Goal: Task Accomplishment & Management: Manage account settings

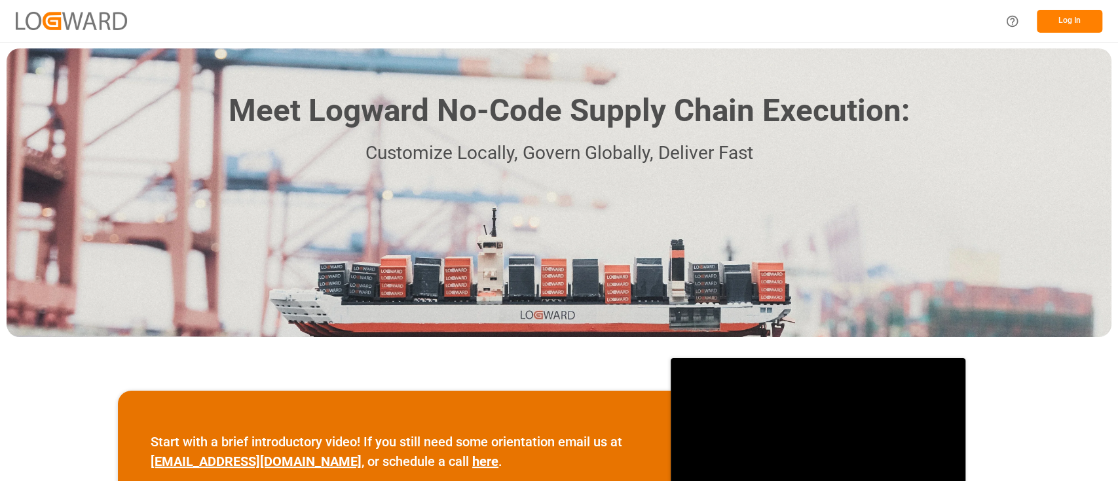
click at [1061, 22] on button "Log In" at bounding box center [1069, 21] width 65 height 23
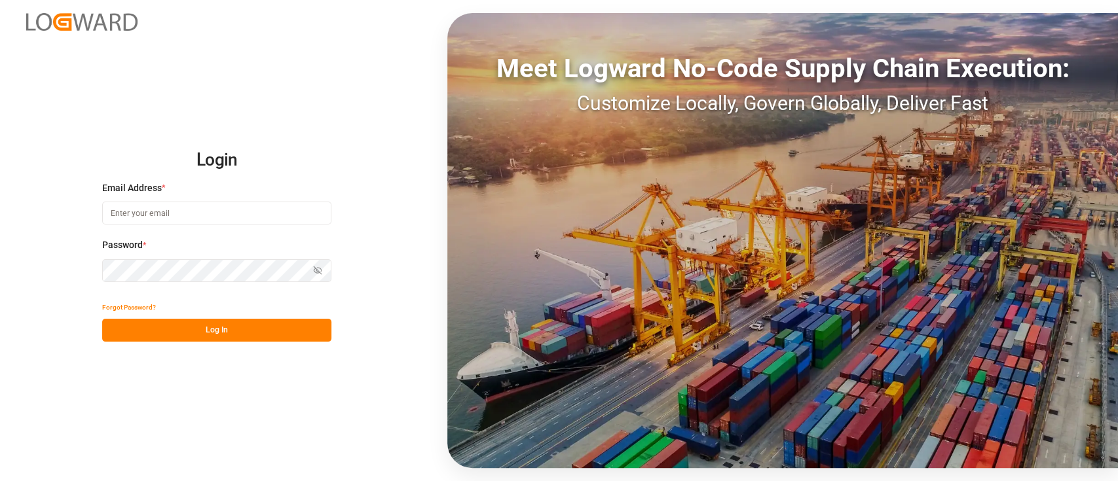
click at [219, 219] on input at bounding box center [216, 213] width 229 height 23
type input "[PERSON_NAME][EMAIL_ADDRESS][PERSON_NAME][DOMAIN_NAME]"
click at [236, 325] on button "Log In" at bounding box center [216, 330] width 229 height 23
click at [198, 325] on button "Log In" at bounding box center [216, 330] width 229 height 23
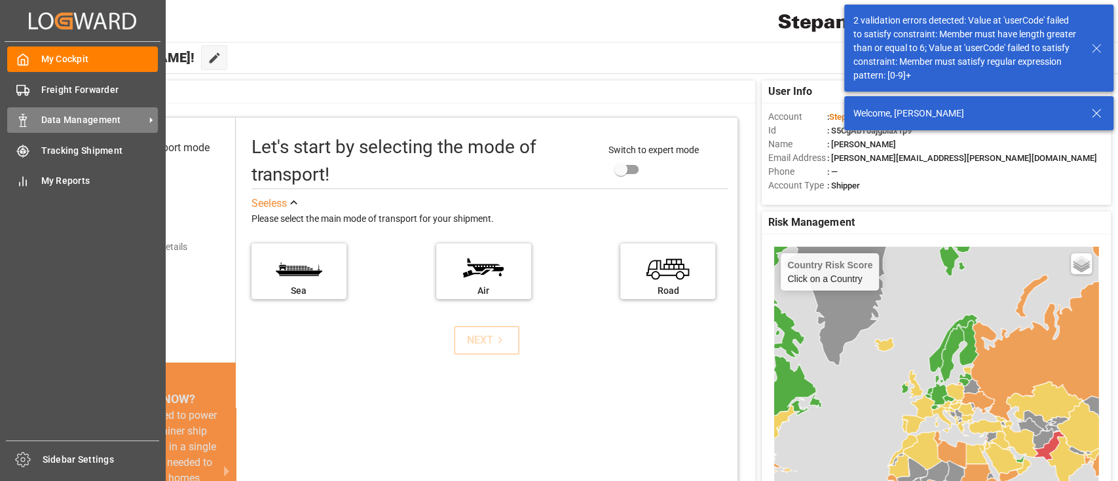
click at [84, 112] on div "Data Management Data Management" at bounding box center [82, 120] width 151 height 26
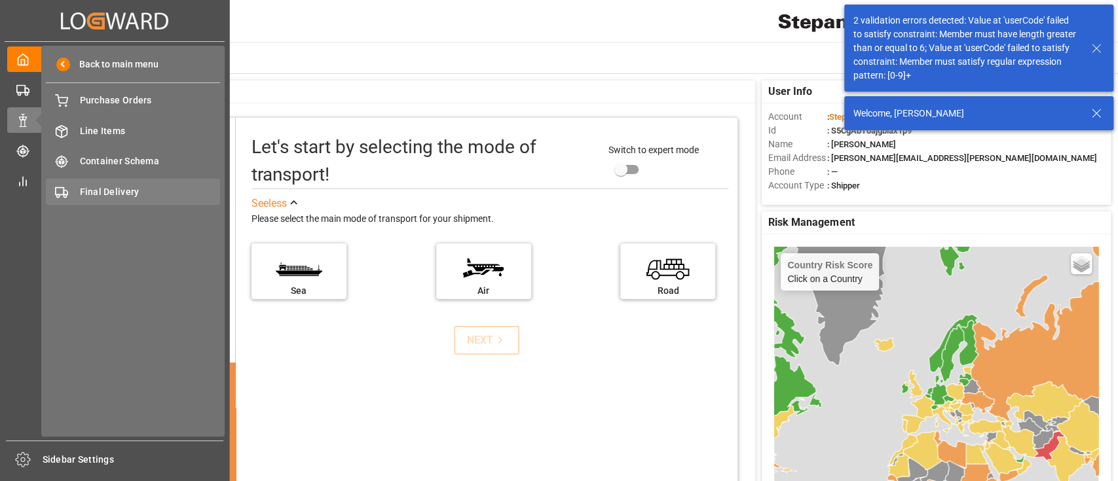
click at [136, 197] on span "Final Delivery" at bounding box center [150, 192] width 141 height 14
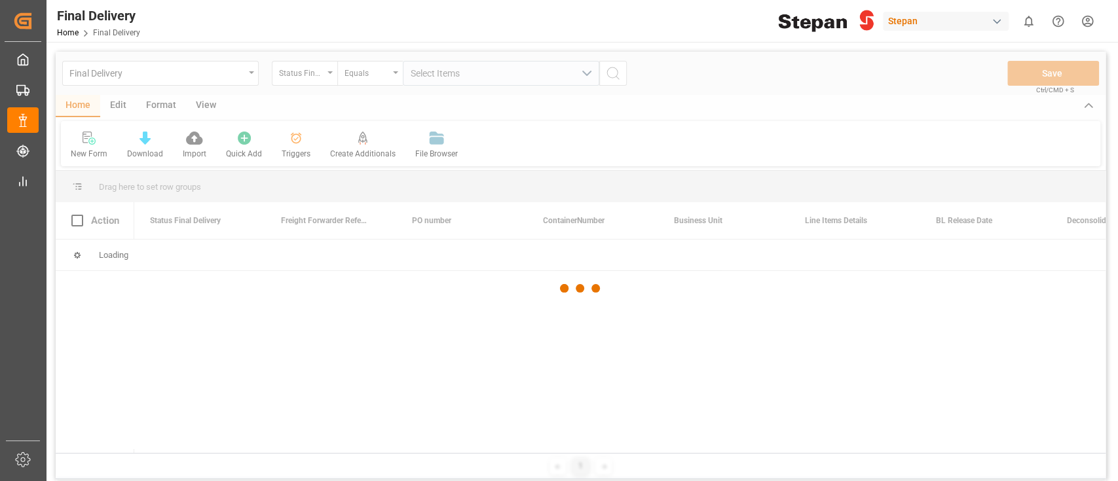
click at [994, 24] on div "button" at bounding box center [996, 21] width 13 height 13
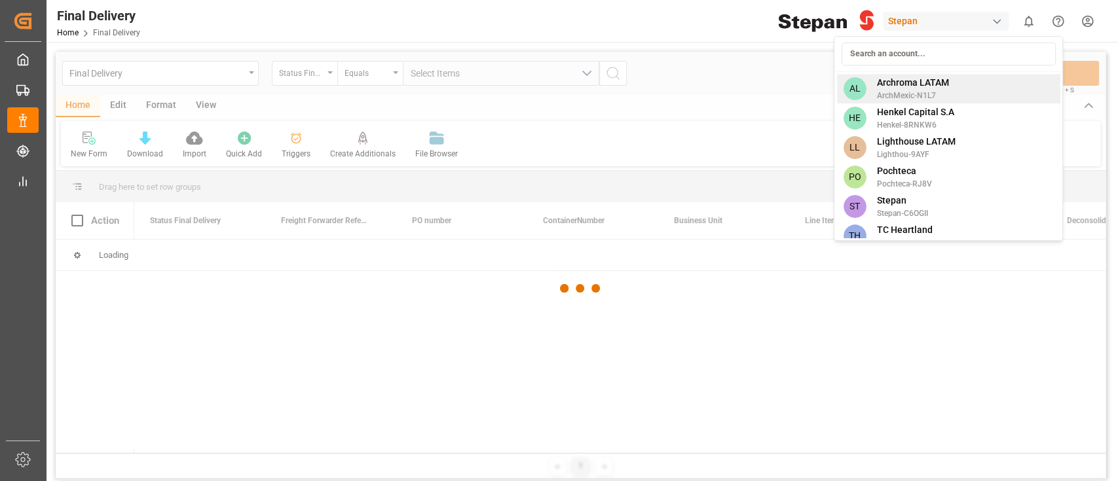
click at [949, 94] on div "AL Archroma LATAM ArchMexic-N1L7" at bounding box center [947, 88] width 223 height 29
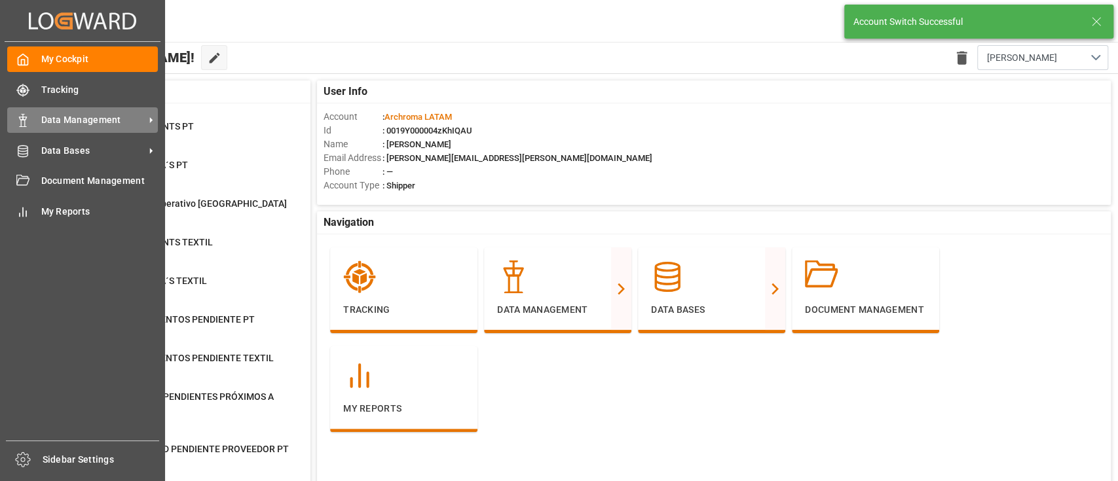
click at [89, 130] on div "Data Management Data Management" at bounding box center [82, 120] width 151 height 26
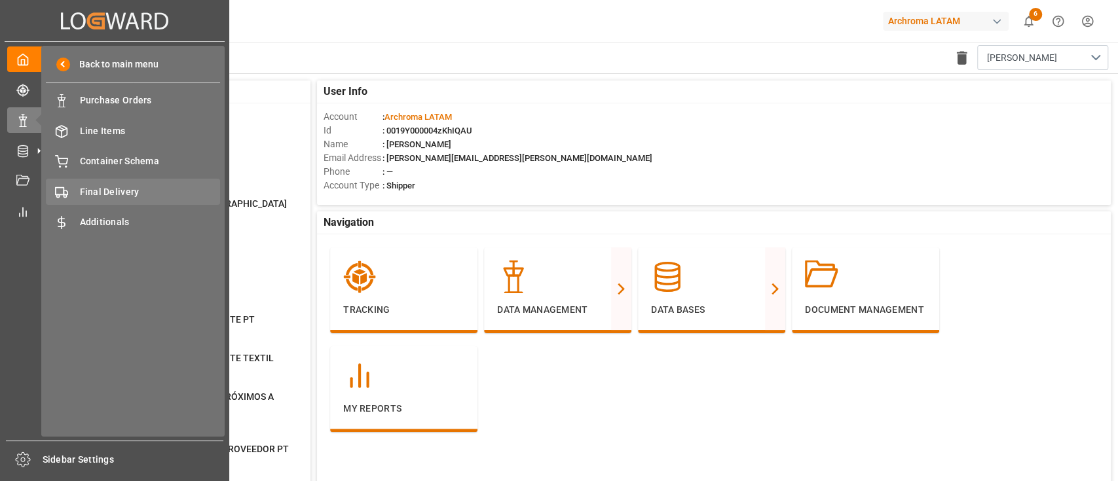
click at [143, 179] on div "Final Delivery Final Delivery" at bounding box center [133, 192] width 174 height 26
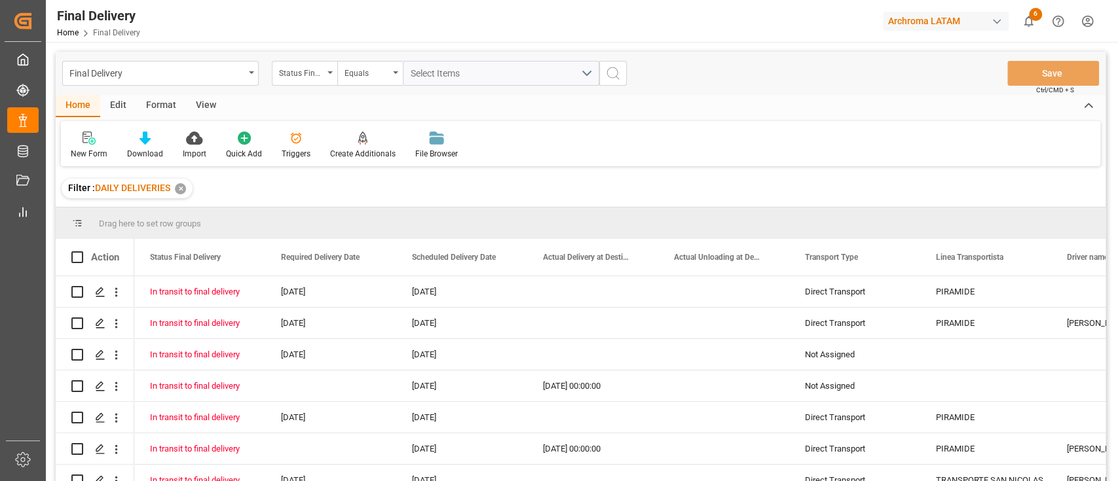
click at [113, 107] on div "Edit" at bounding box center [118, 106] width 36 height 22
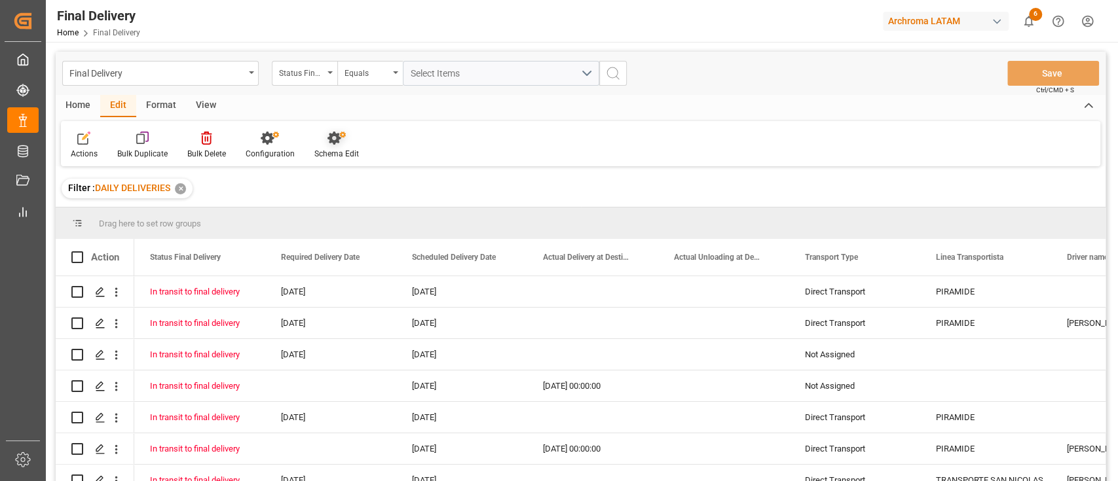
click at [319, 149] on div "Schema Edit" at bounding box center [336, 154] width 45 height 12
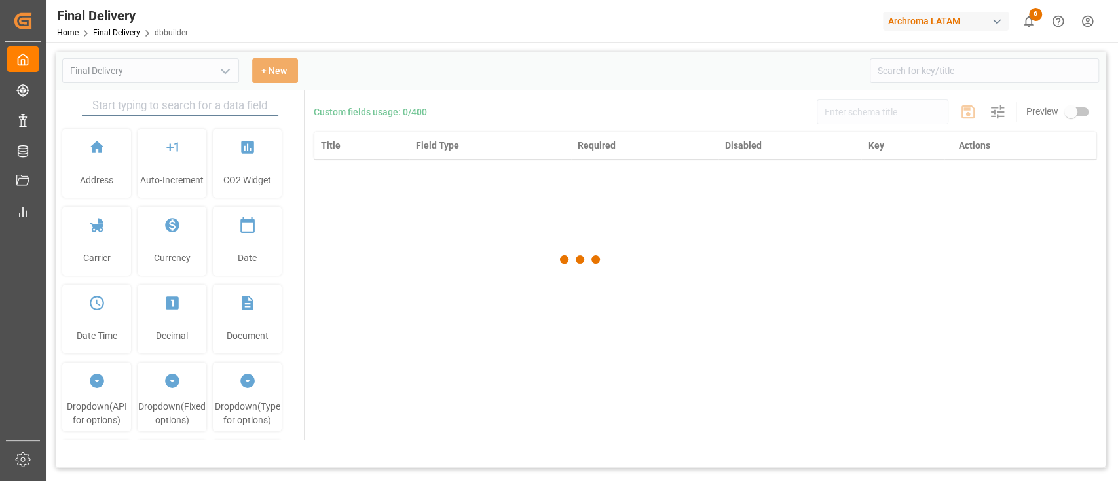
type input "Final Delivery"
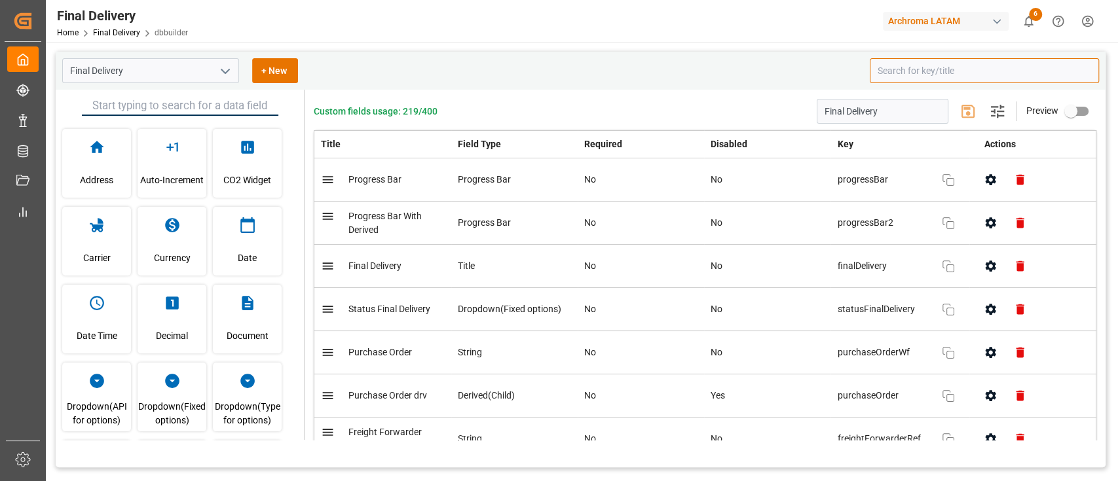
click at [910, 73] on input at bounding box center [984, 70] width 229 height 25
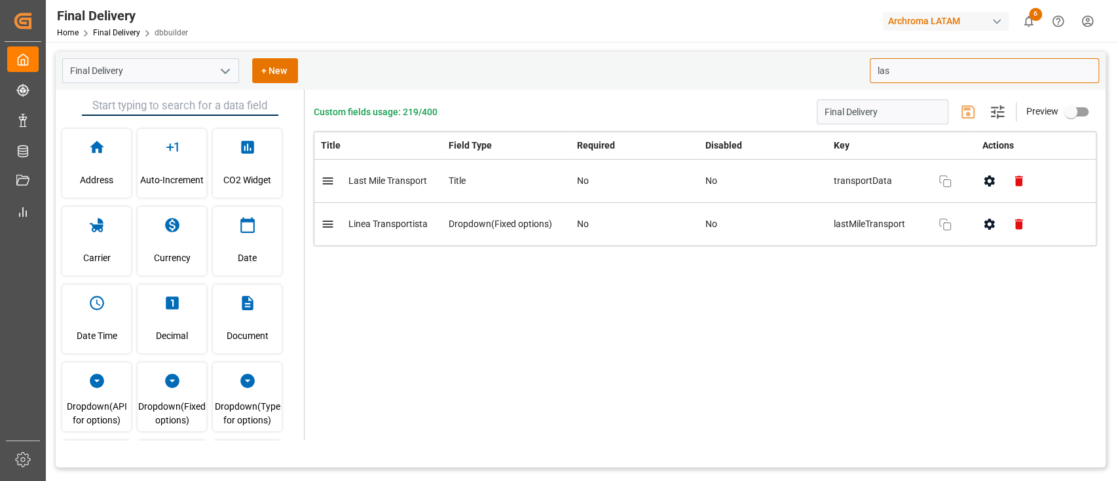
type input "las"
click at [988, 18] on div "Archroma LATAM" at bounding box center [946, 21] width 126 height 19
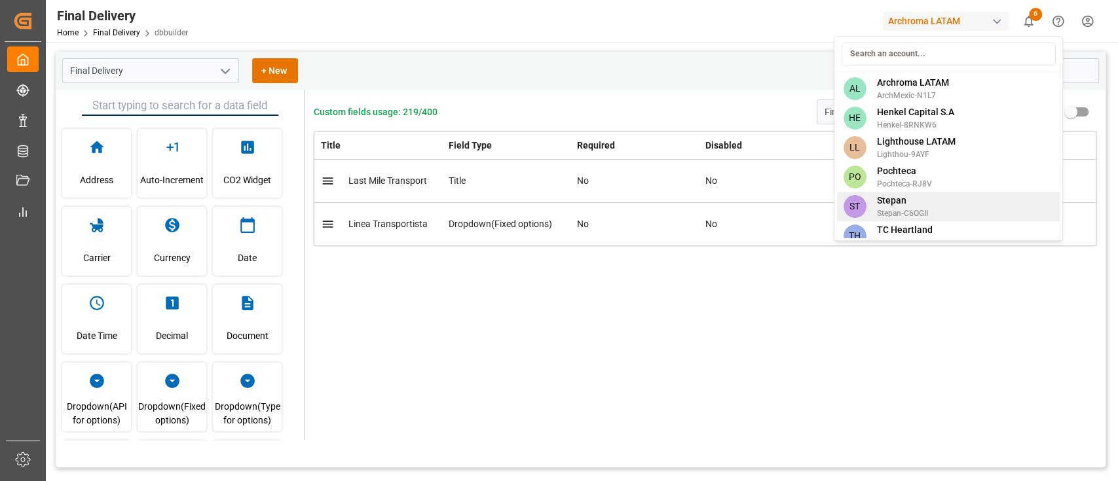
click at [915, 196] on span "Stepan" at bounding box center [901, 201] width 51 height 14
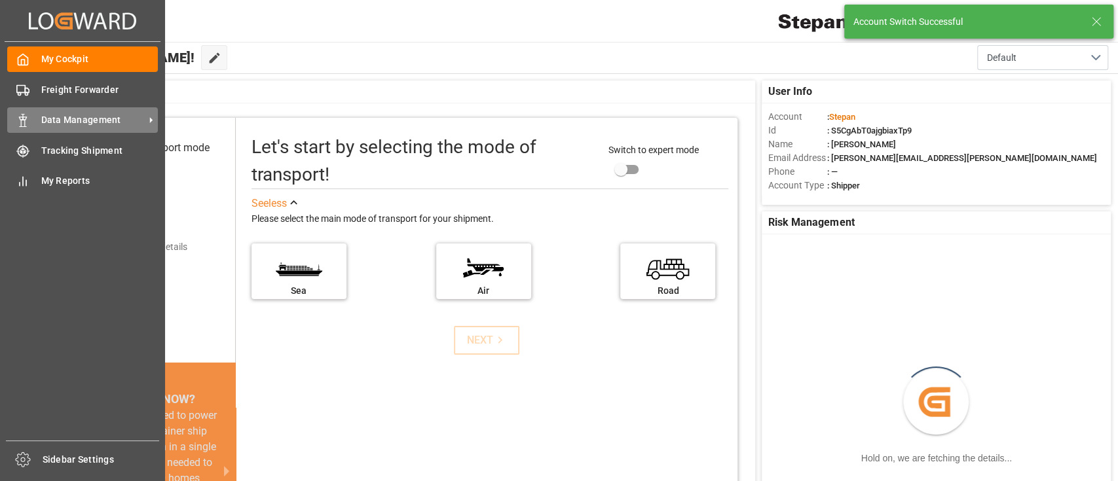
click at [67, 121] on span "Data Management" at bounding box center [92, 120] width 103 height 14
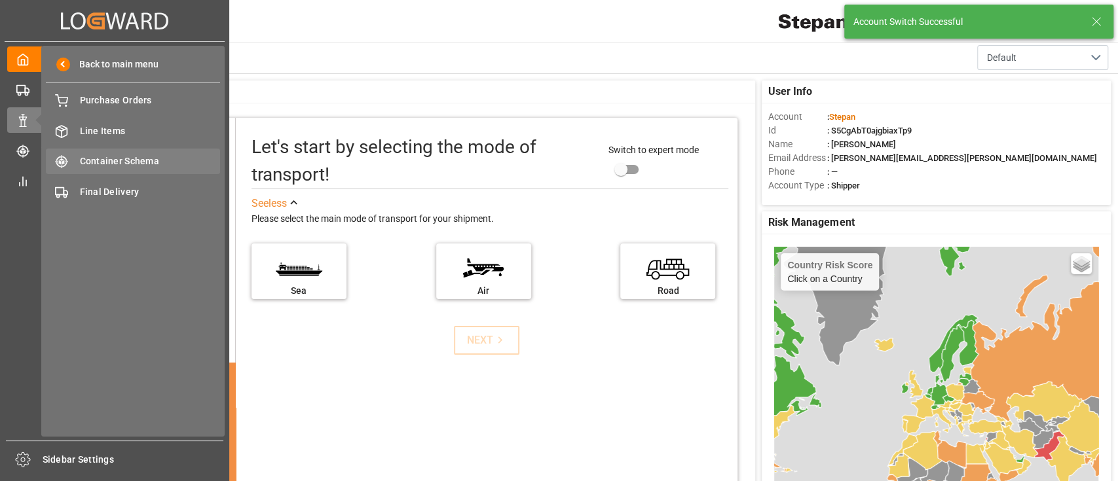
click at [105, 150] on div "Container Schema Container Schema" at bounding box center [133, 162] width 174 height 26
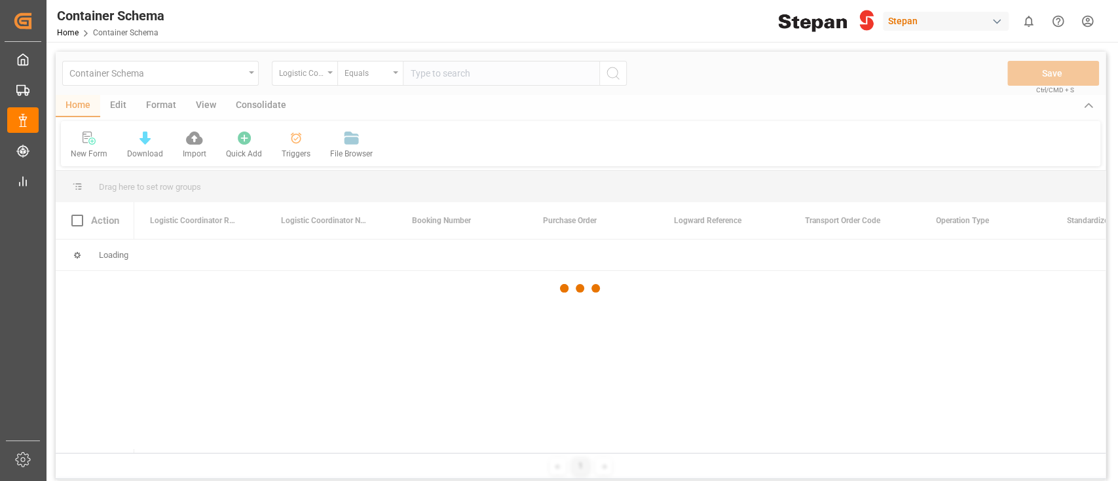
click at [244, 79] on div at bounding box center [581, 288] width 1050 height 473
click at [252, 76] on div at bounding box center [581, 288] width 1050 height 473
click at [239, 79] on div at bounding box center [581, 288] width 1050 height 473
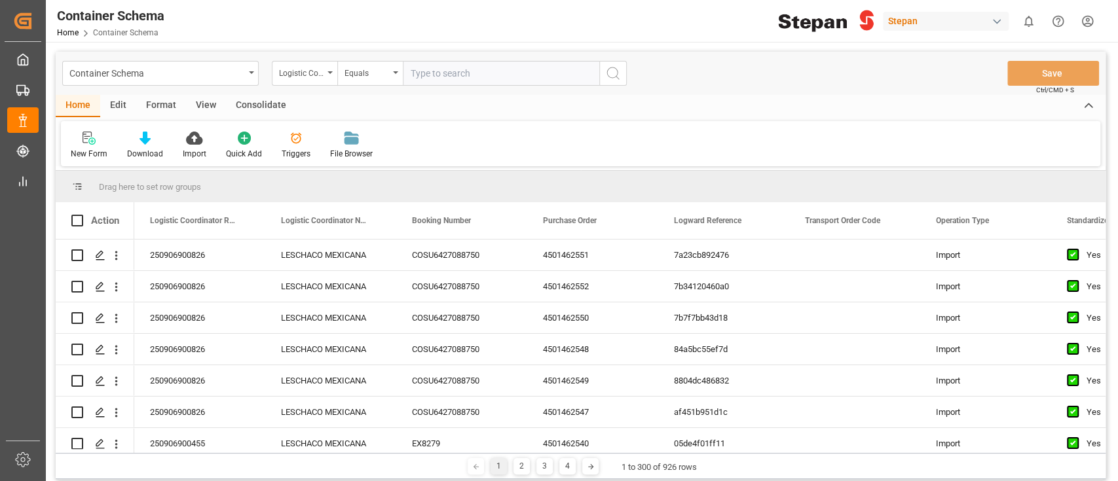
click at [239, 79] on div "Container Schema" at bounding box center [156, 72] width 175 height 16
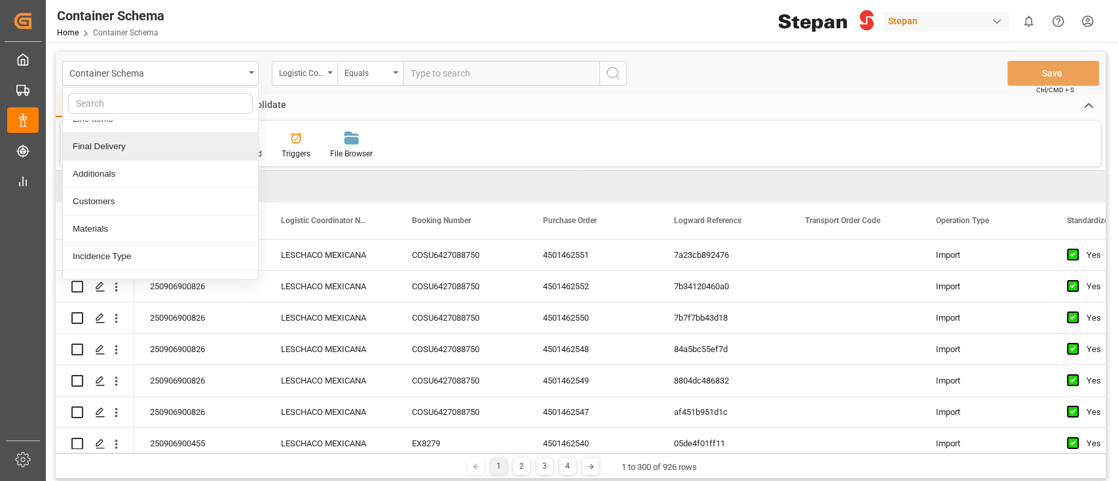
scroll to position [126, 0]
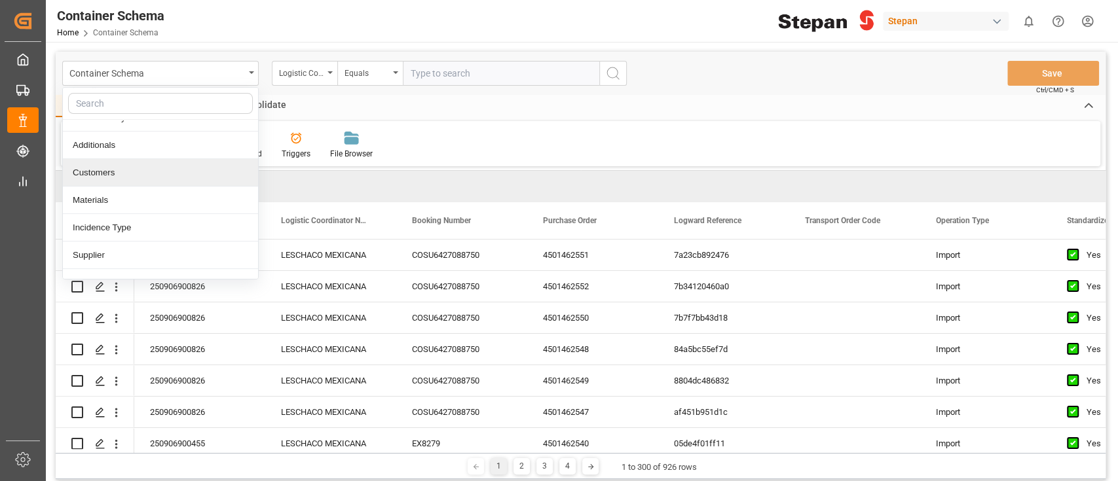
click at [143, 169] on div "Customers" at bounding box center [160, 173] width 195 height 28
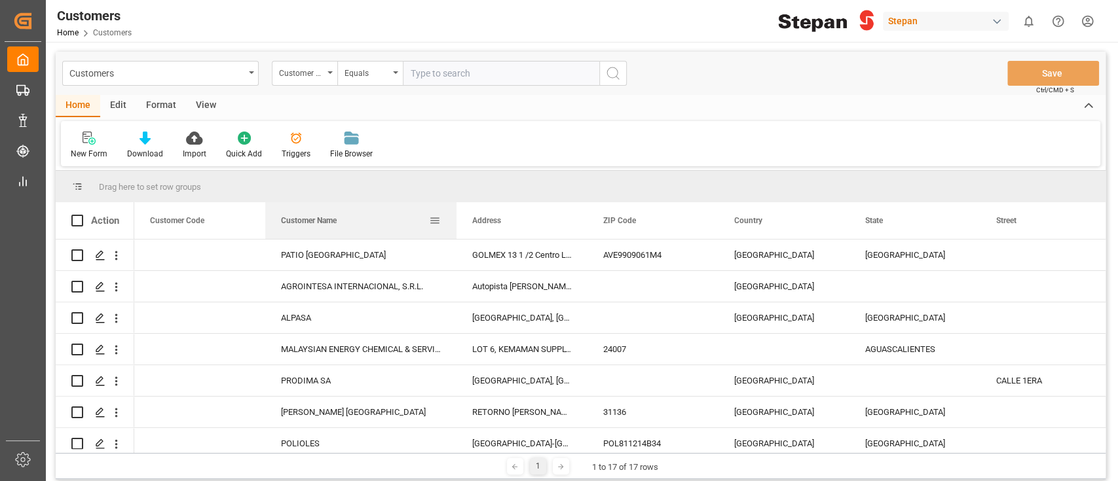
drag, startPoint x: 396, startPoint y: 212, endPoint x: 454, endPoint y: 222, distance: 59.1
click at [454, 222] on div at bounding box center [456, 220] width 5 height 37
click at [507, 149] on div "New Form Download Import Quick Add Triggers File Browser" at bounding box center [580, 143] width 1039 height 45
click at [244, 79] on div "Customers" at bounding box center [156, 72] width 175 height 16
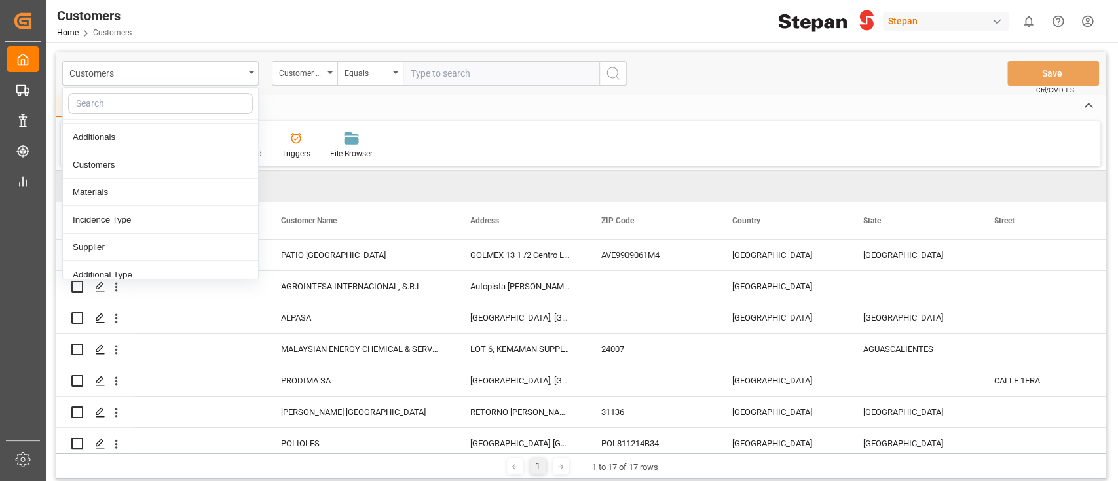
scroll to position [137, 0]
click at [466, 136] on div "New Form Download Import Quick Add Triggers File Browser" at bounding box center [580, 143] width 1039 height 45
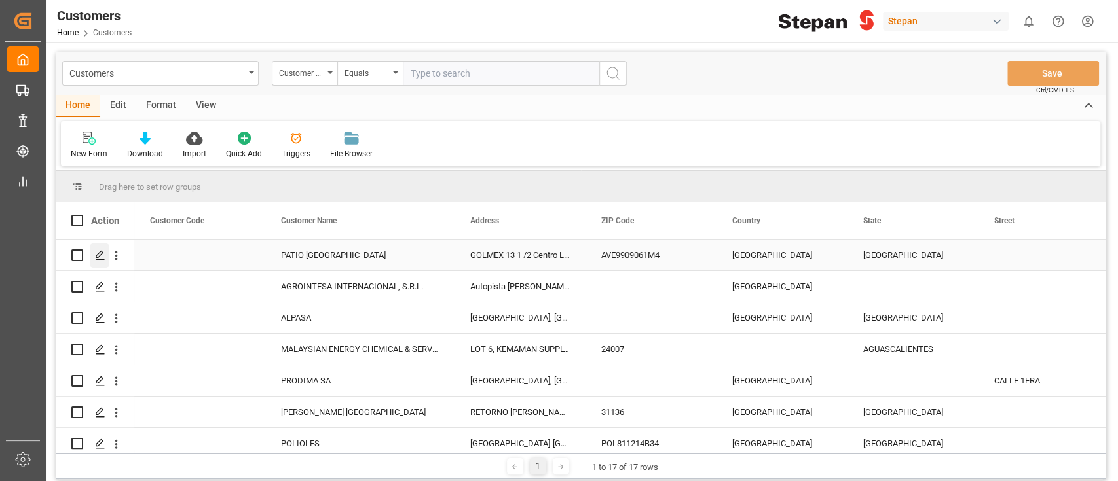
click at [103, 254] on icon "Press SPACE to select this row." at bounding box center [100, 255] width 10 height 10
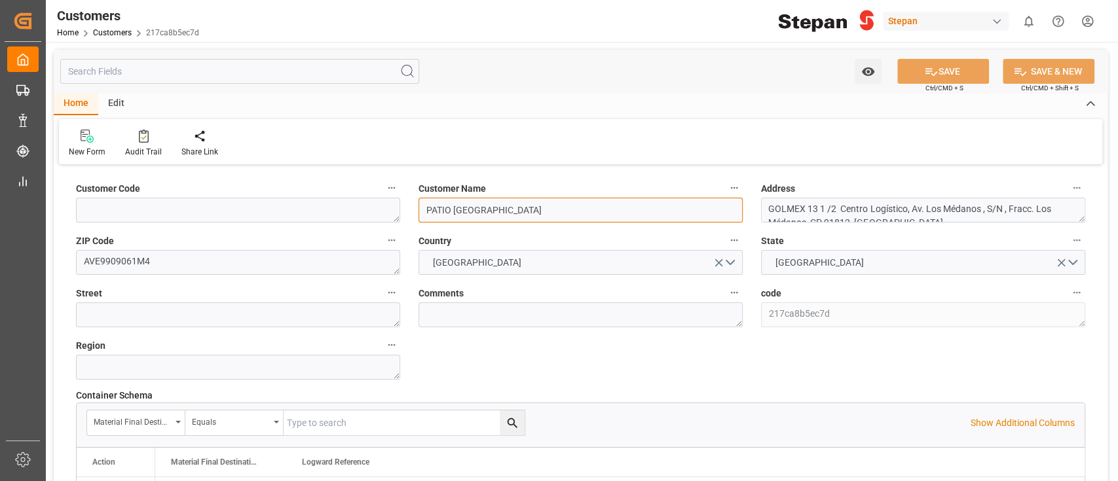
click at [533, 210] on input "PATIO [GEOGRAPHIC_DATA]" at bounding box center [580, 210] width 324 height 25
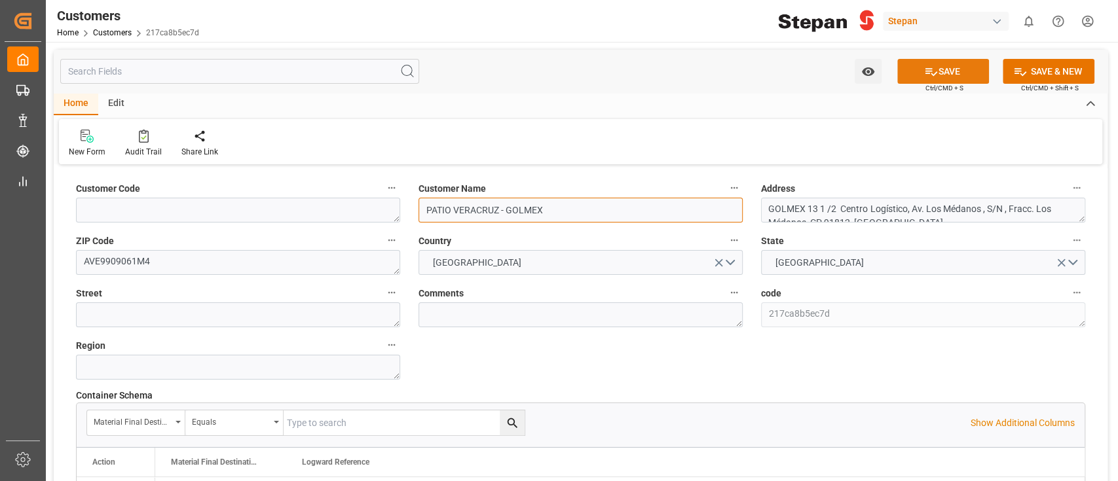
type input "PATIO VERACRUZ - GOLMEX"
click at [924, 71] on icon at bounding box center [931, 72] width 14 height 14
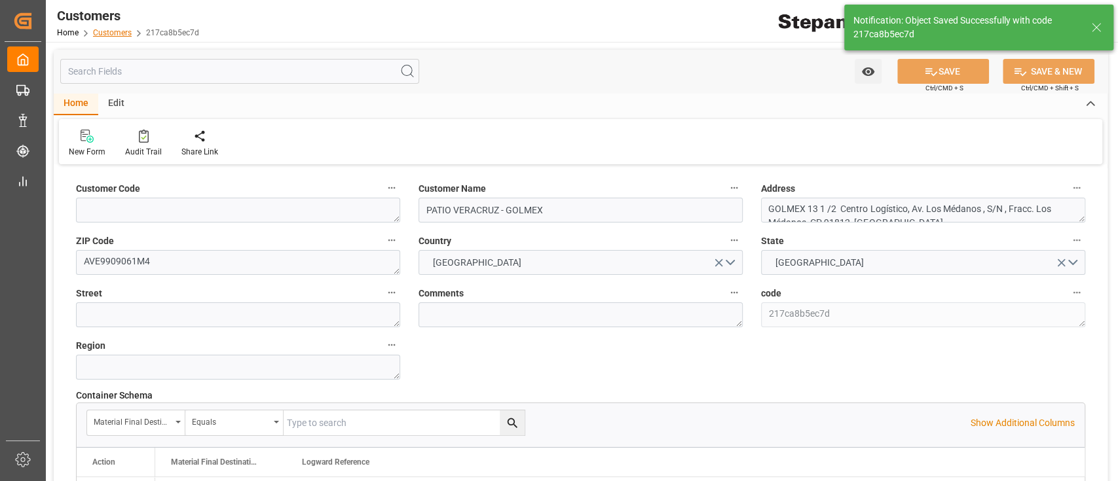
click at [125, 33] on link "Customers" at bounding box center [112, 32] width 39 height 9
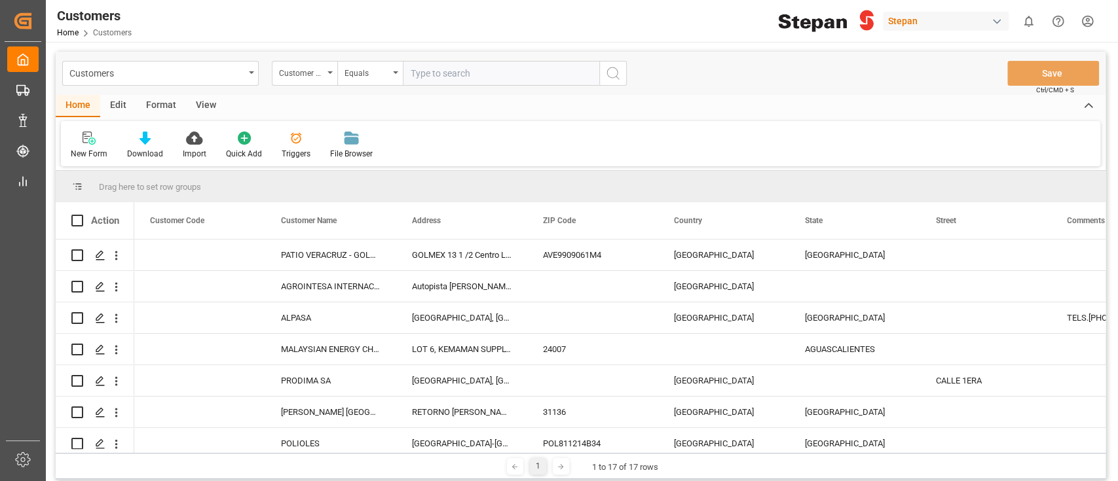
click at [924, 14] on div "Stepan" at bounding box center [946, 21] width 126 height 19
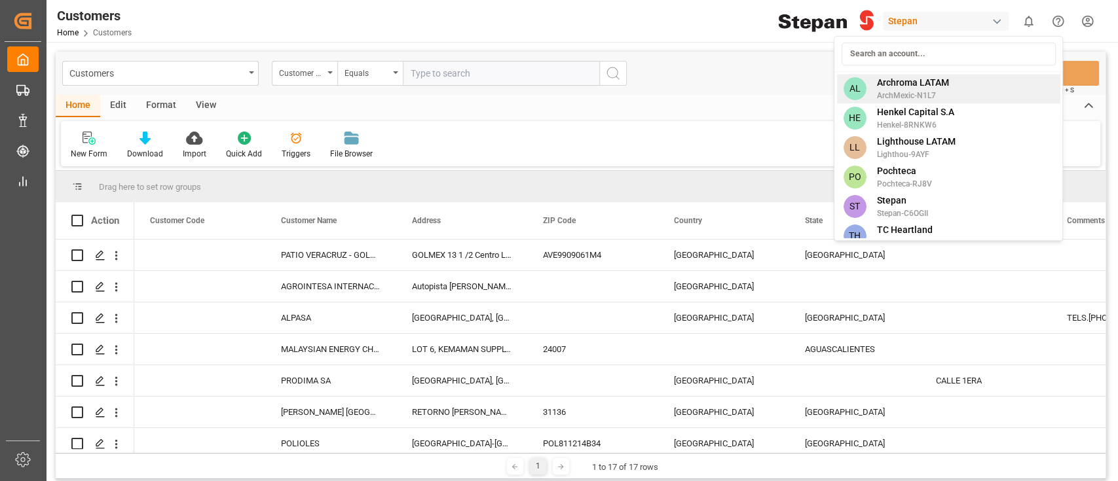
click at [937, 83] on span "Archroma LATAM" at bounding box center [912, 83] width 72 height 14
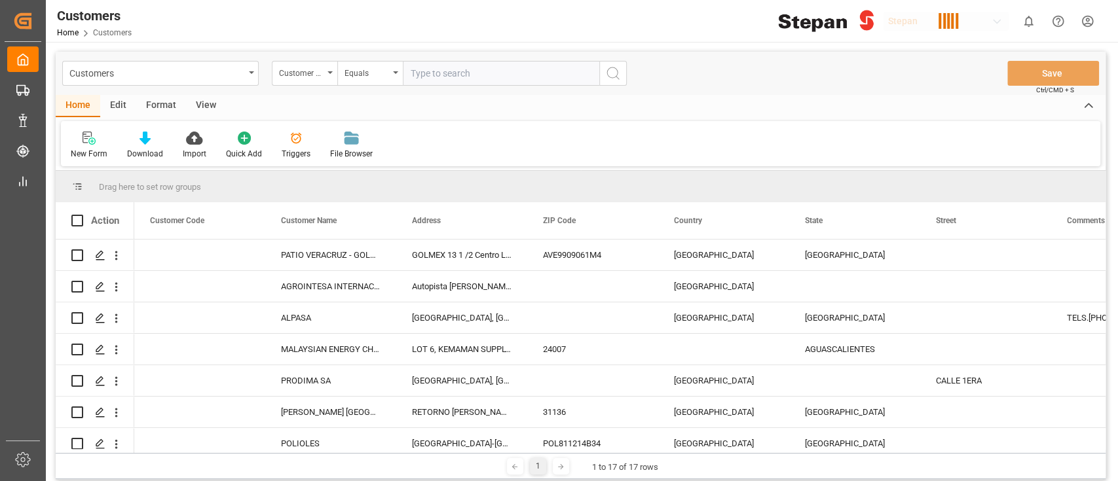
click at [980, 24] on div "button" at bounding box center [948, 21] width 132 height 25
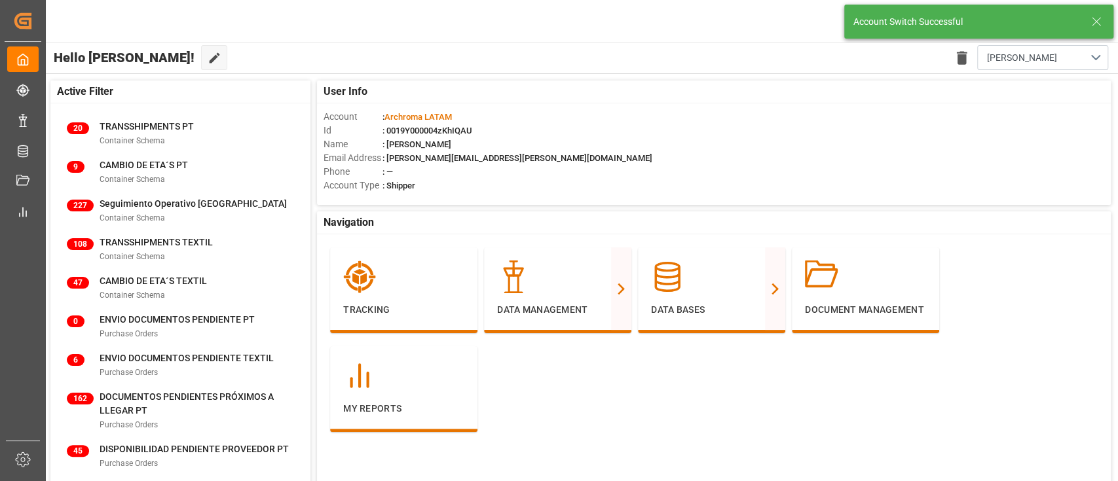
click at [707, 8] on div "Archroma LATAM 6 Notifications Only show unread All Mark all categories read Cr…" at bounding box center [577, 21] width 1081 height 42
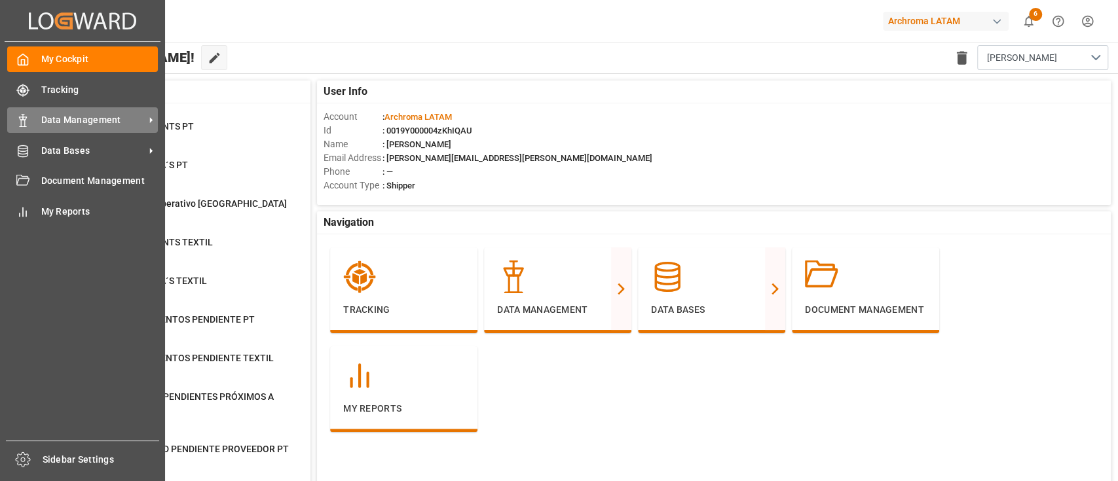
click at [54, 128] on div "Data Management Data Management" at bounding box center [82, 120] width 151 height 26
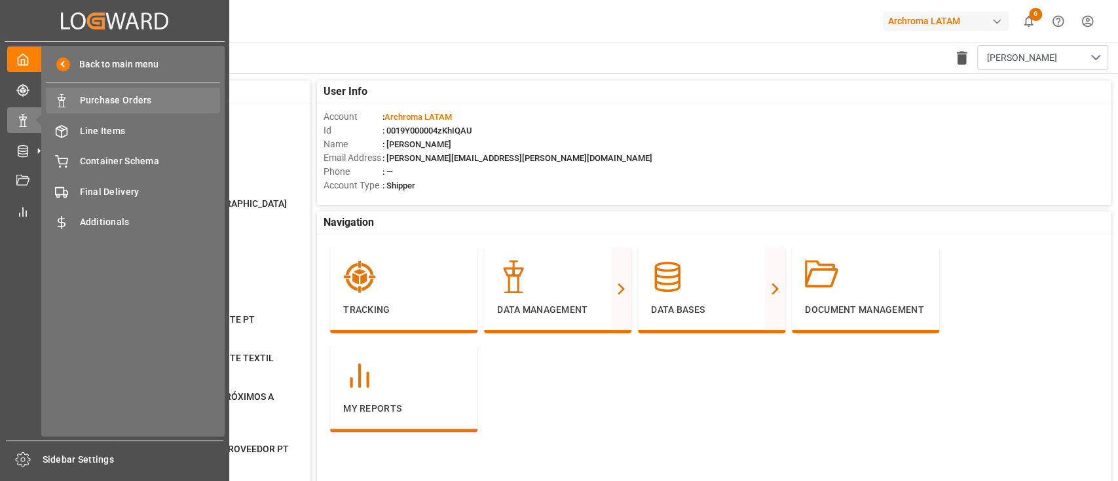
click at [143, 111] on div "Purchase Orders Purchase Orders" at bounding box center [133, 101] width 174 height 26
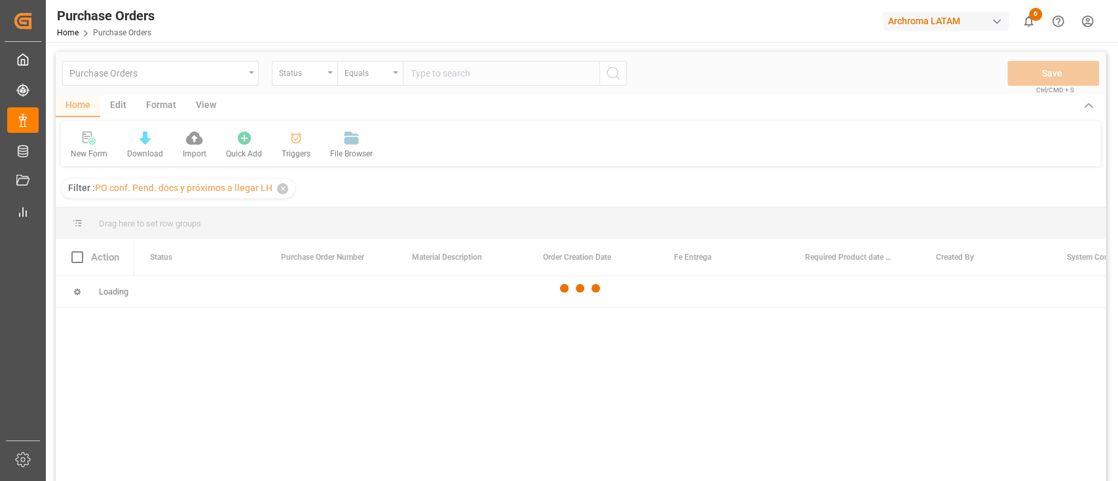
click at [382, 28] on div "Purchase Orders Home Purchase Orders Archroma LATAM 6 Notifications Only show u…" at bounding box center [577, 21] width 1081 height 42
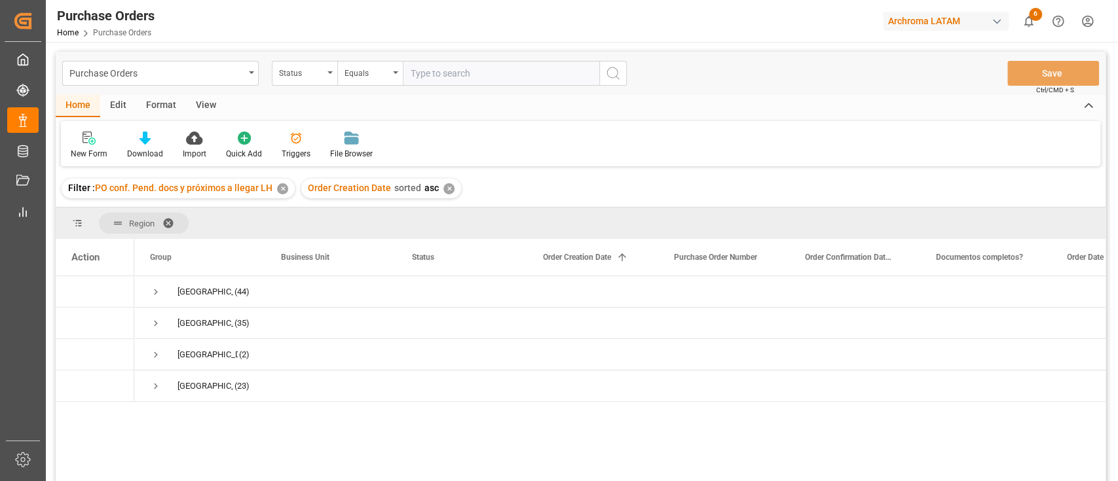
click at [280, 188] on div "✕" at bounding box center [282, 188] width 11 height 11
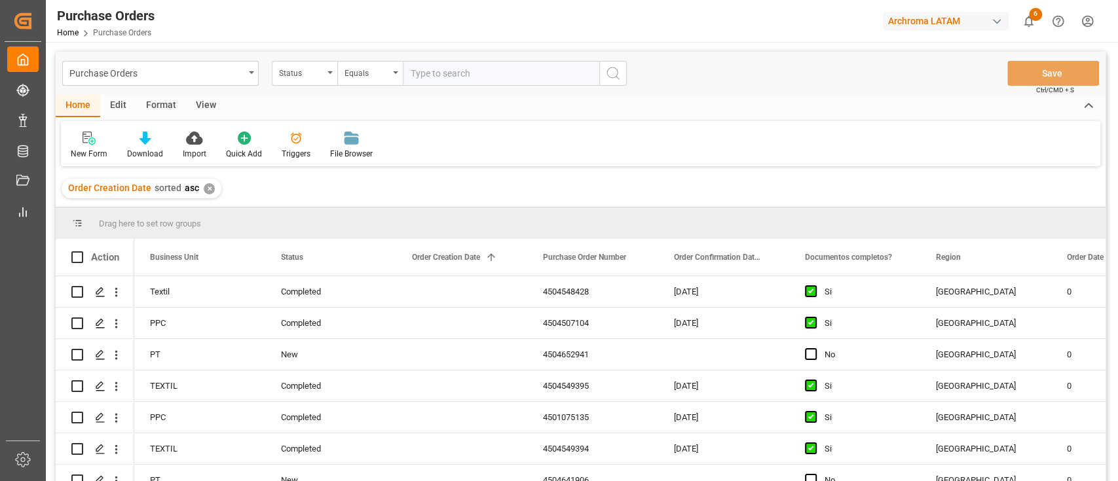
click at [208, 191] on div "✕" at bounding box center [209, 188] width 11 height 11
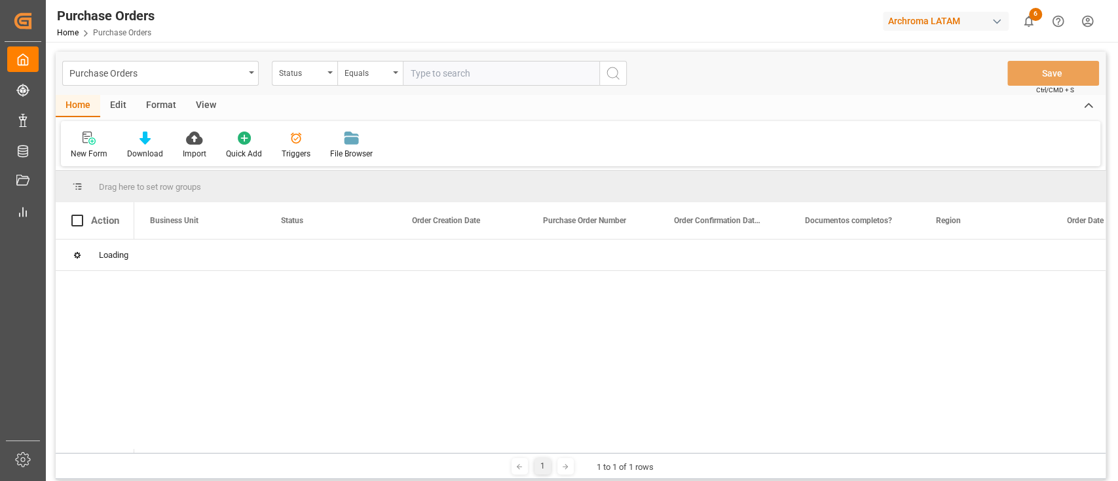
click at [523, 120] on div "Home Edit Format View New Form Download Import Quick Add Triggers File Browser" at bounding box center [581, 130] width 1050 height 71
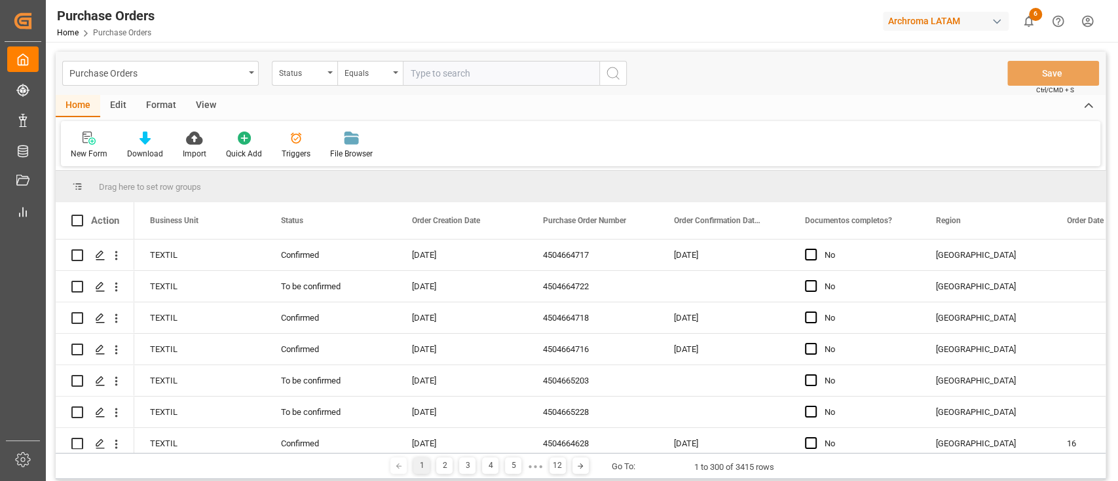
click at [875, 52] on div "Purchase Orders Status Equals Save Ctrl/CMD + S" at bounding box center [581, 73] width 1050 height 43
click at [791, 58] on div "Purchase Orders Status Equals Save Ctrl/CMD + S" at bounding box center [581, 73] width 1050 height 43
click at [768, 29] on div at bounding box center [819, 21] width 110 height 23
click at [790, 129] on div "New Form Download Import Quick Add Triggers File Browser" at bounding box center [580, 143] width 1039 height 45
click at [789, 130] on div "New Form Download Import Quick Add Triggers File Browser" at bounding box center [580, 143] width 1039 height 45
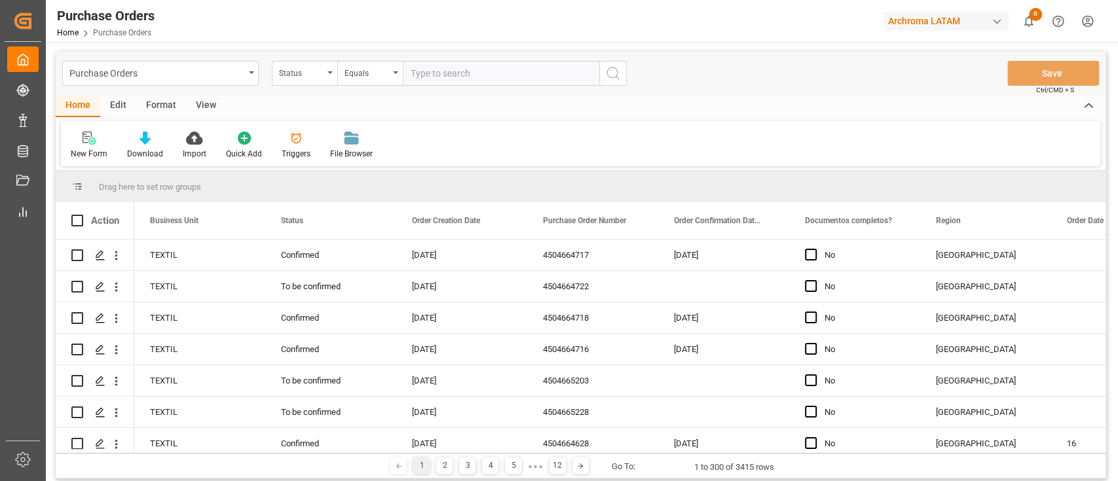
click at [720, 113] on div "Home Edit Format View" at bounding box center [581, 106] width 1050 height 22
click at [707, 80] on div "Purchase Orders Status Equals Save Ctrl/CMD + S" at bounding box center [581, 73] width 1050 height 43
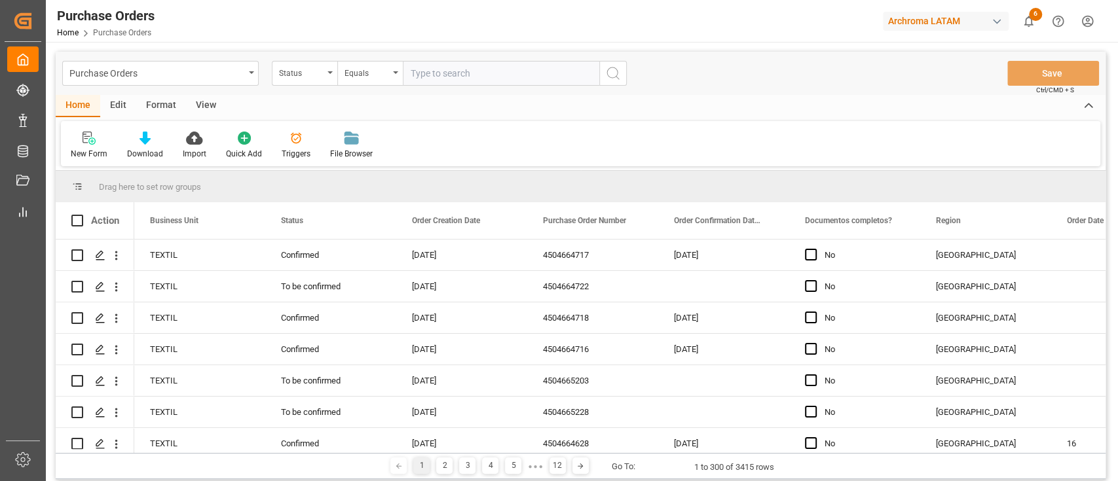
click at [692, 123] on div "New Form Download Import Quick Add Triggers File Browser" at bounding box center [580, 143] width 1039 height 45
